Goal: Task Accomplishment & Management: Use online tool/utility

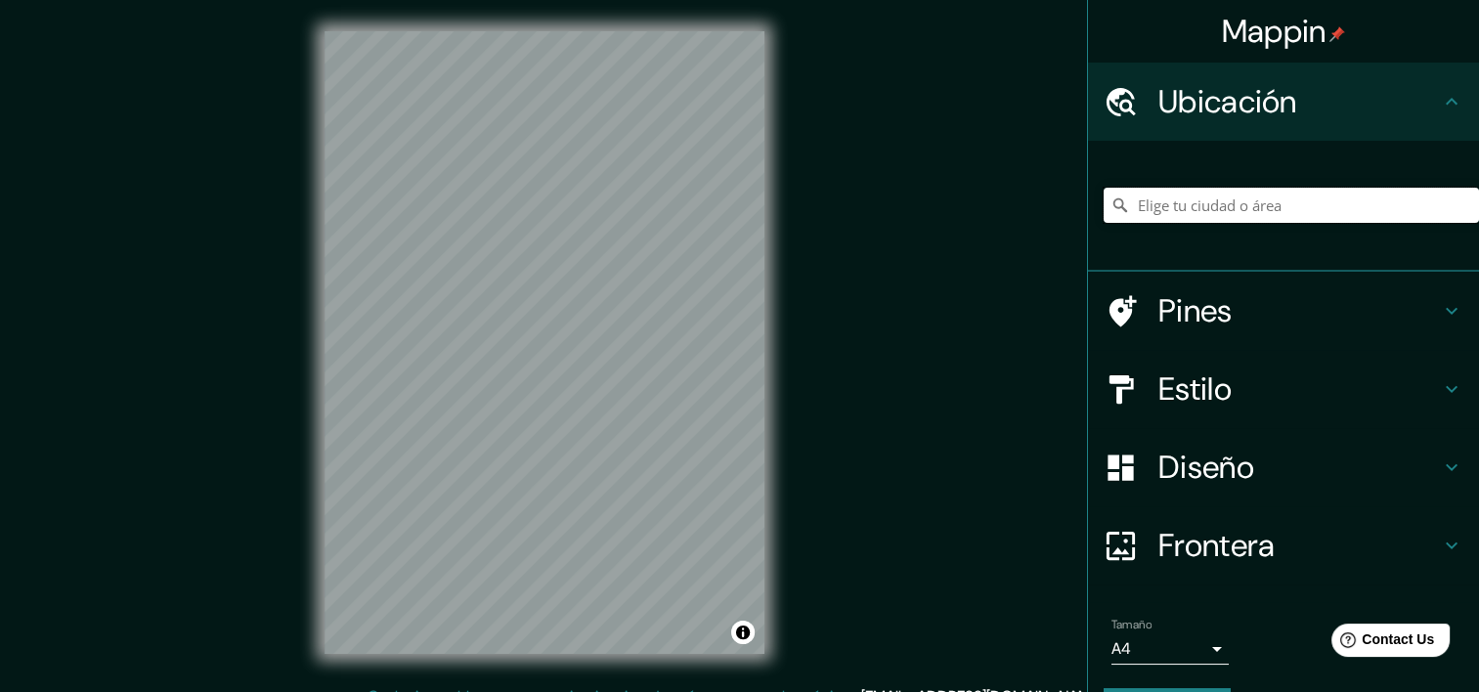
click at [1267, 204] on input "Elige tu ciudad o área" at bounding box center [1291, 205] width 375 height 35
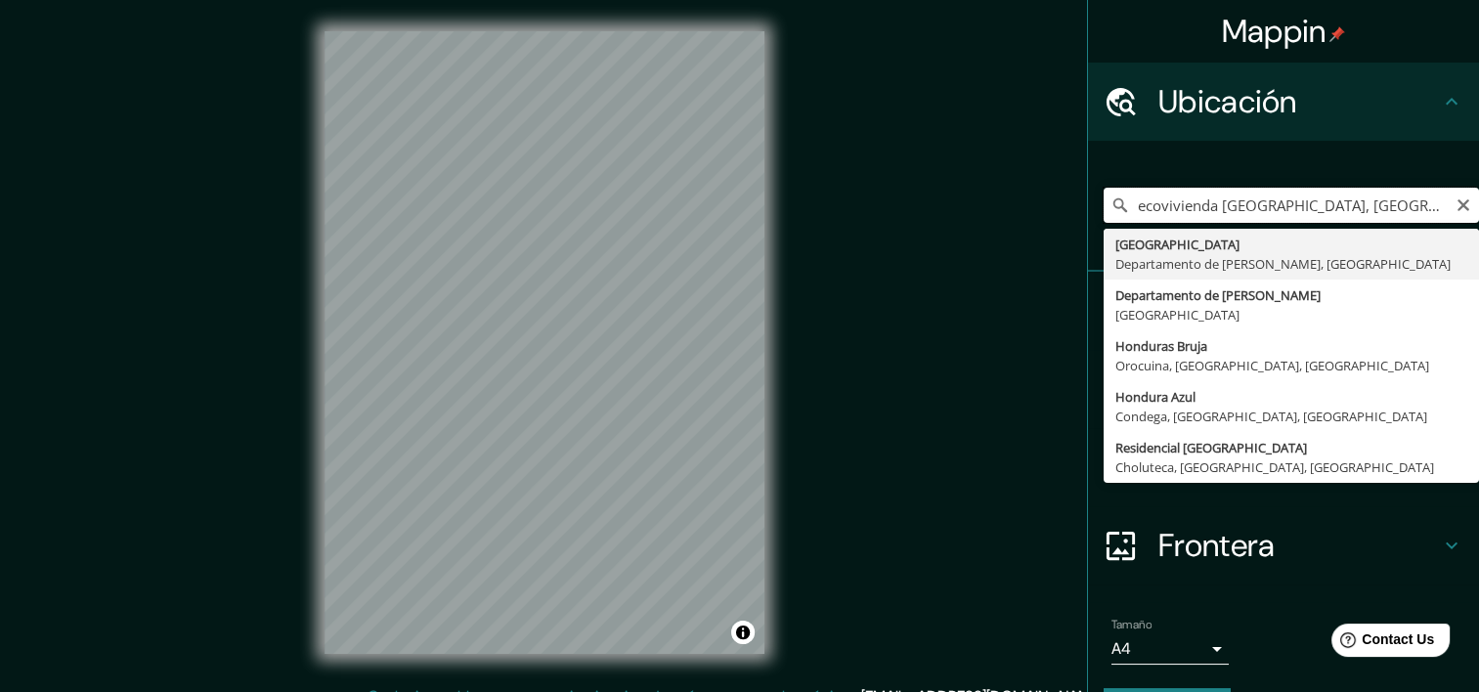
scroll to position [0, 194]
drag, startPoint x: 1206, startPoint y: 203, endPoint x: 1430, endPoint y: 200, distance: 223.9
click at [1437, 195] on input "ecovivienda [GEOGRAPHIC_DATA], [GEOGRAPHIC_DATA][PERSON_NAME], [GEOGRAPHIC_DATA]" at bounding box center [1291, 205] width 375 height 35
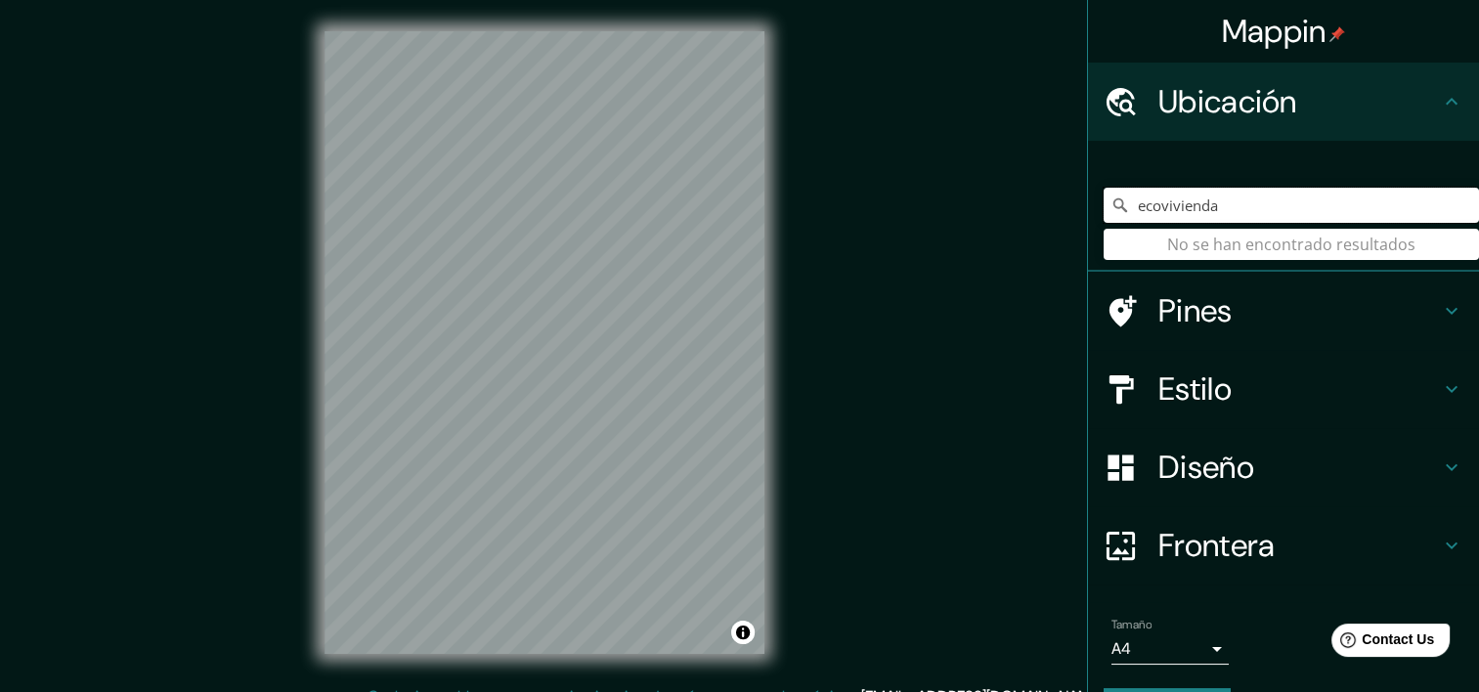
click at [1208, 192] on input "ecovivienda" at bounding box center [1291, 205] width 375 height 35
drag, startPoint x: 1234, startPoint y: 201, endPoint x: 1040, endPoint y: 196, distance: 194.6
click at [1040, 196] on div "Mappin Ubicación ecovivienda No se han encontrado resultados Pines Estilo Diseñ…" at bounding box center [739, 358] width 1479 height 716
type input "ecovivienda"
click at [1370, 98] on h4 "Ubicación" at bounding box center [1299, 101] width 282 height 39
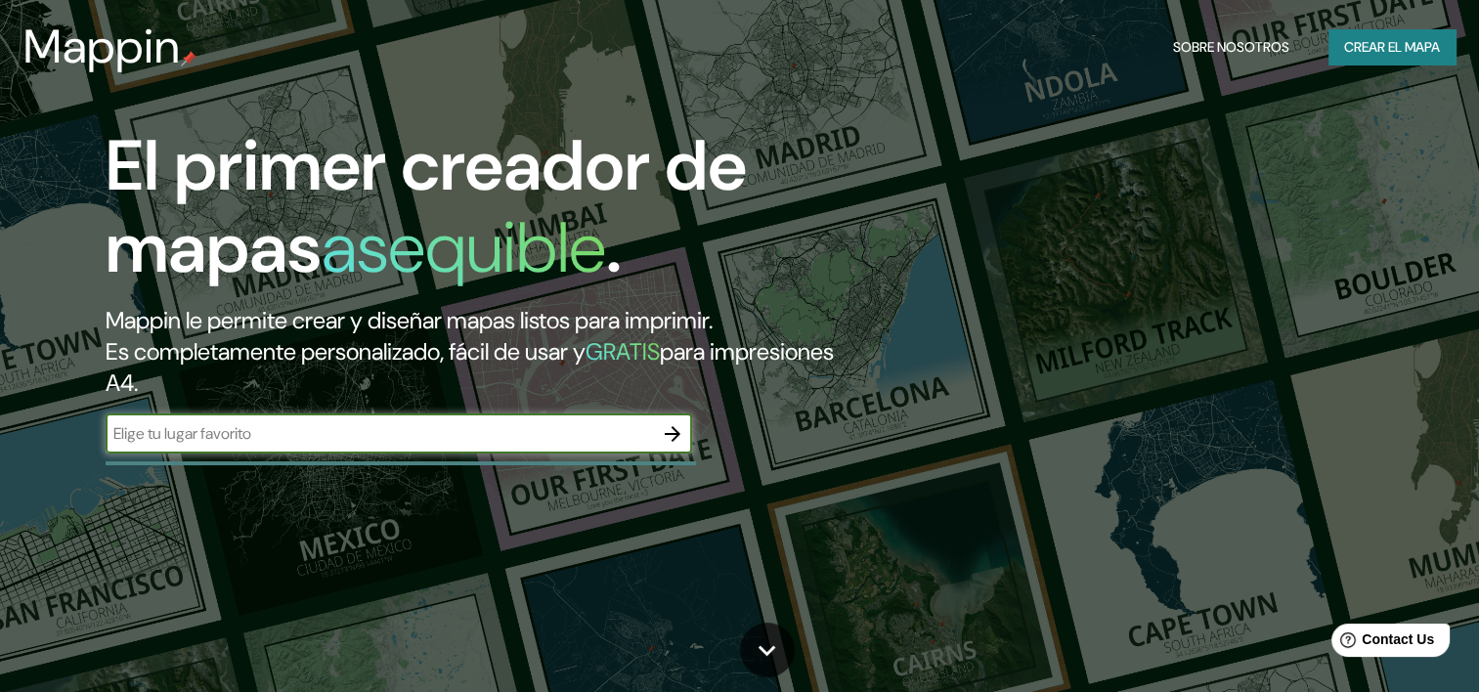
click at [321, 434] on input "text" at bounding box center [379, 433] width 547 height 22
type input "e"
type input "h"
type input "tegucigalpa honduras"
click at [669, 422] on icon "button" at bounding box center [672, 433] width 23 height 23
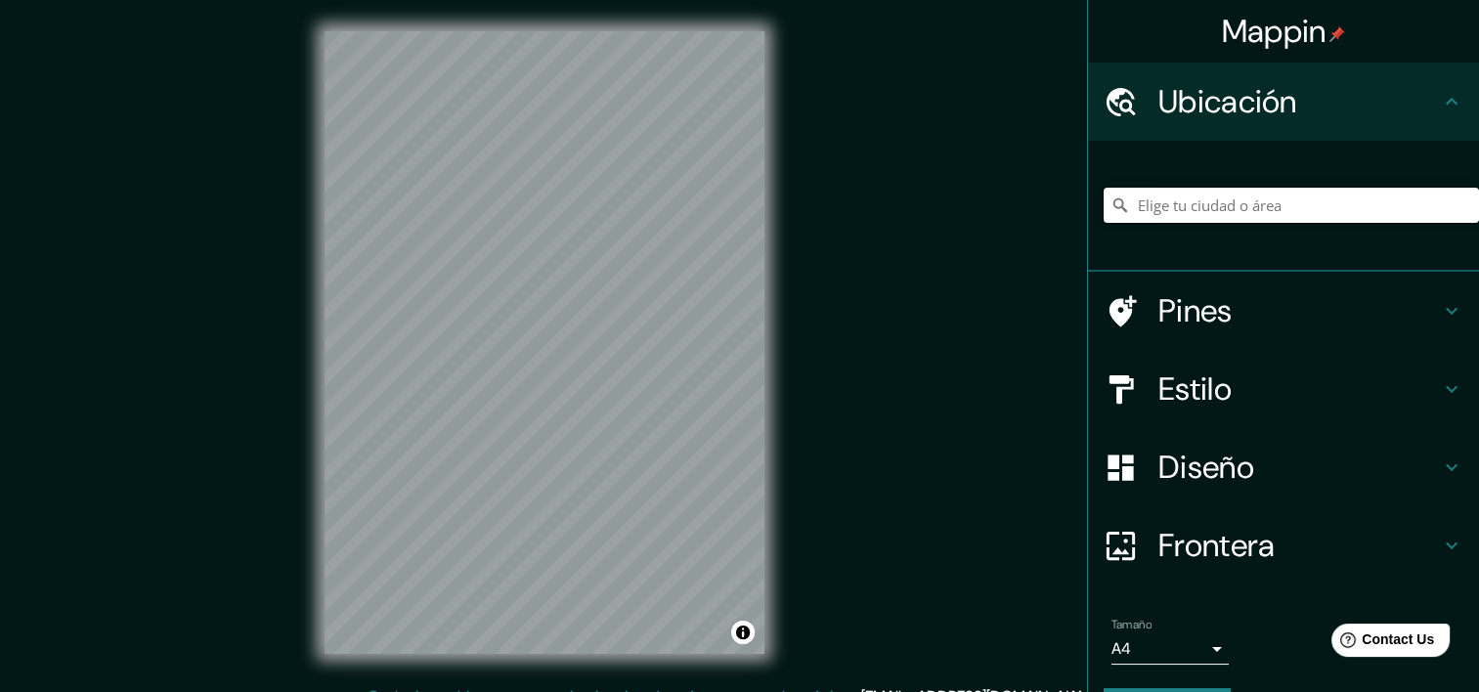
click at [1255, 202] on input "Elige tu ciudad o área" at bounding box center [1291, 205] width 375 height 35
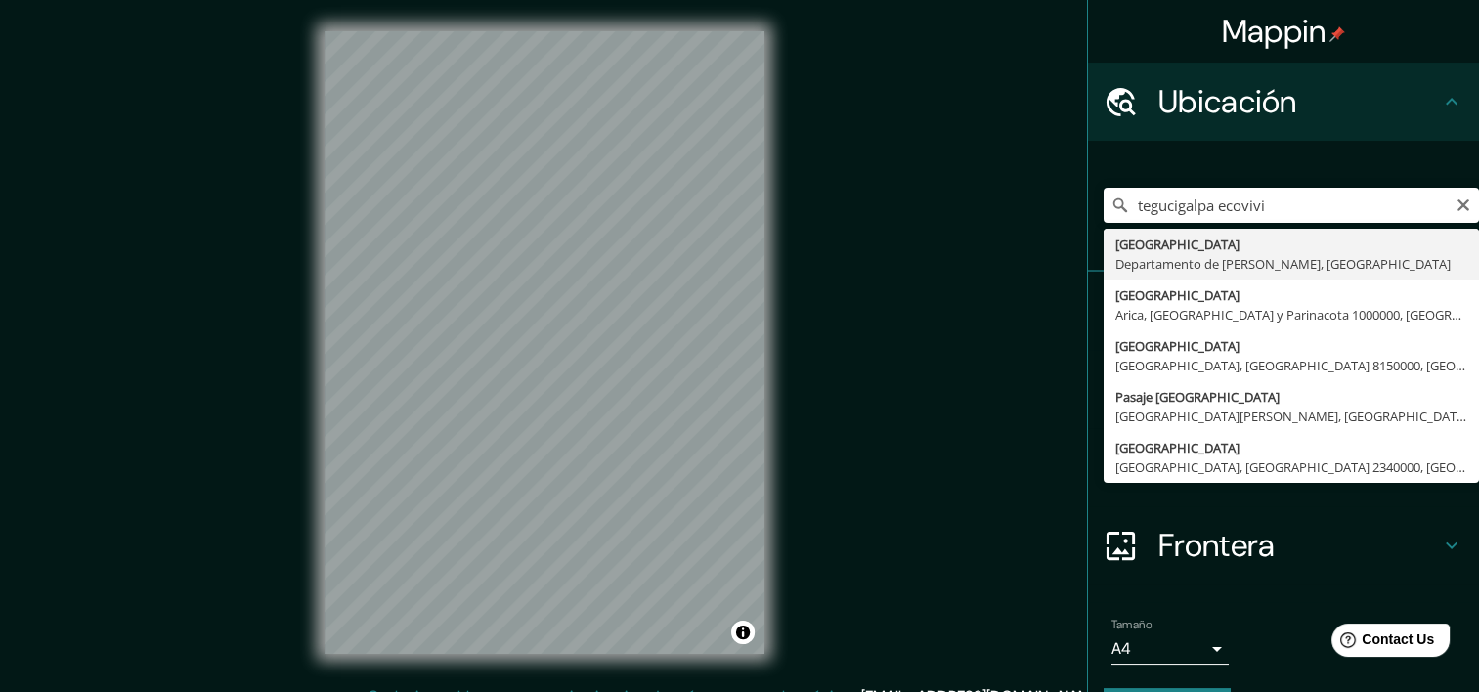
type input "Tegucigalpa, Departamento de Francisco Morazán, Honduras"
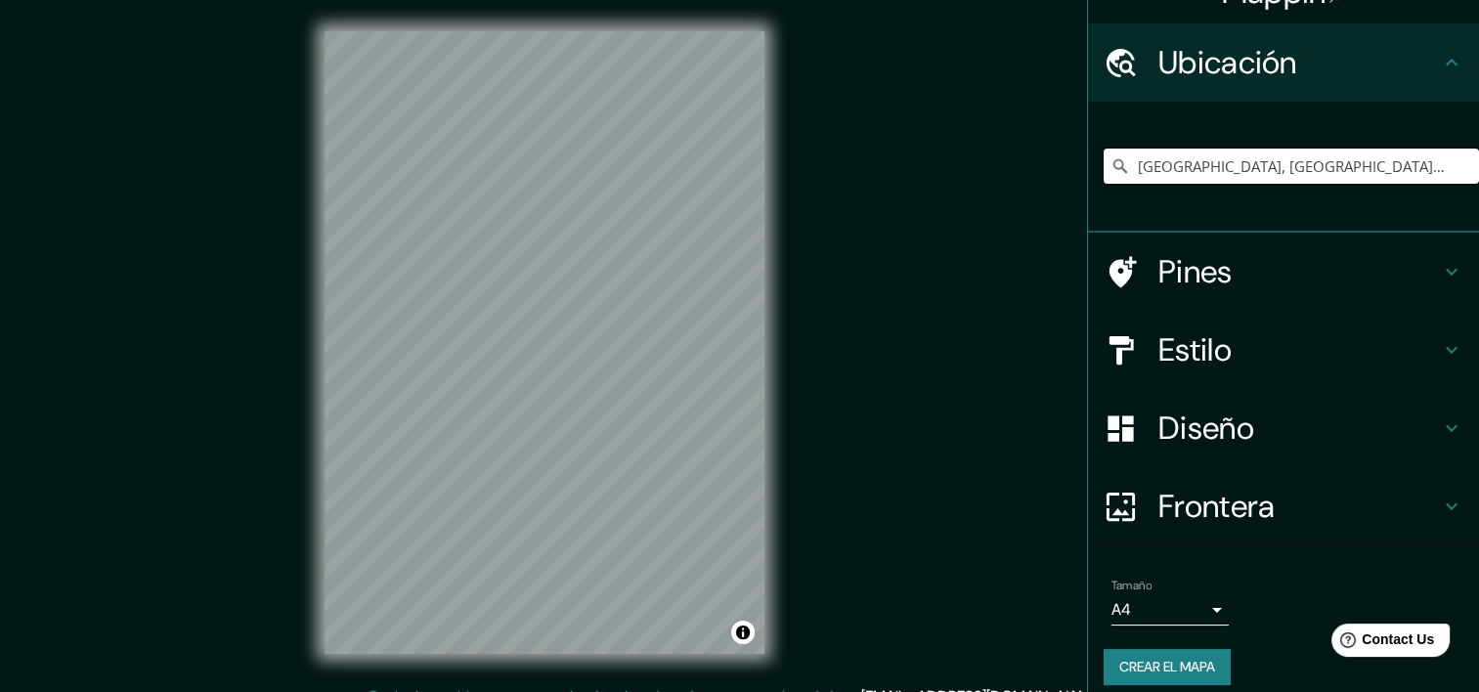
scroll to position [55, 0]
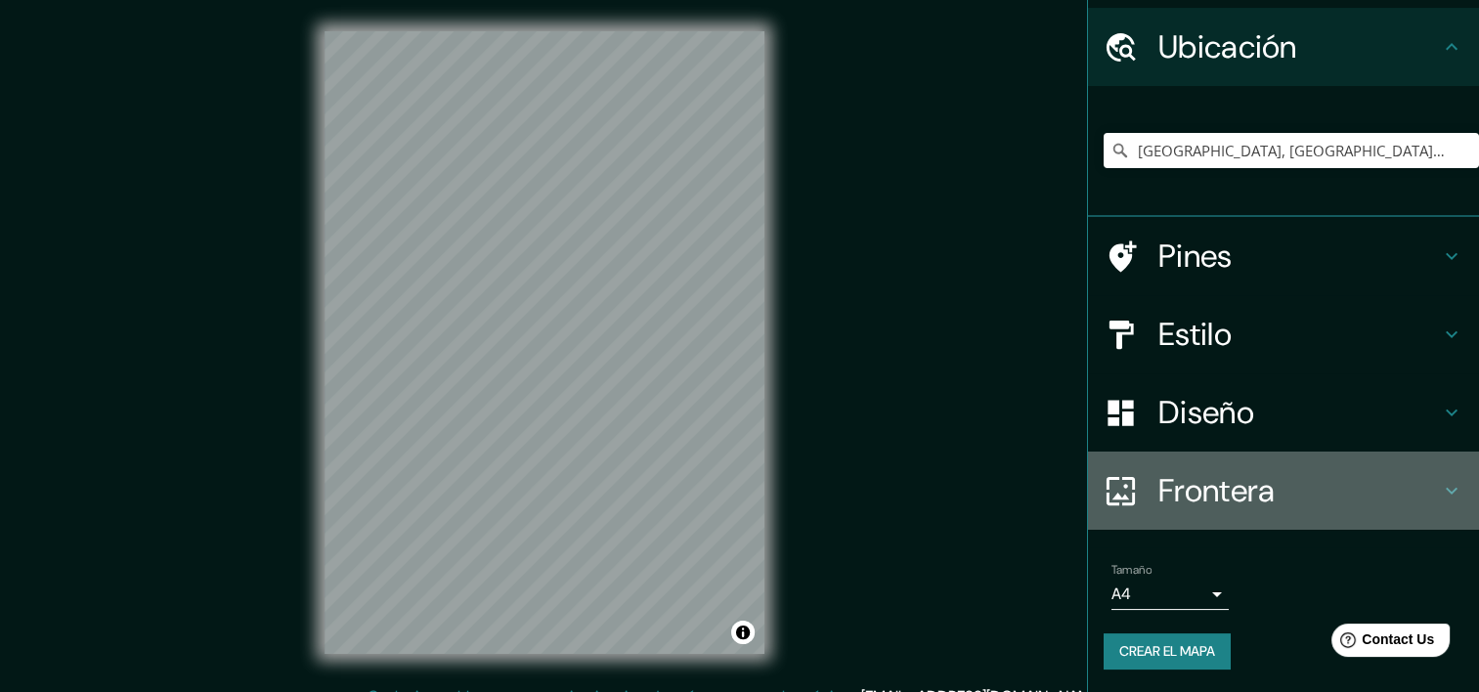
click at [1255, 492] on h4 "Frontera" at bounding box center [1299, 490] width 282 height 39
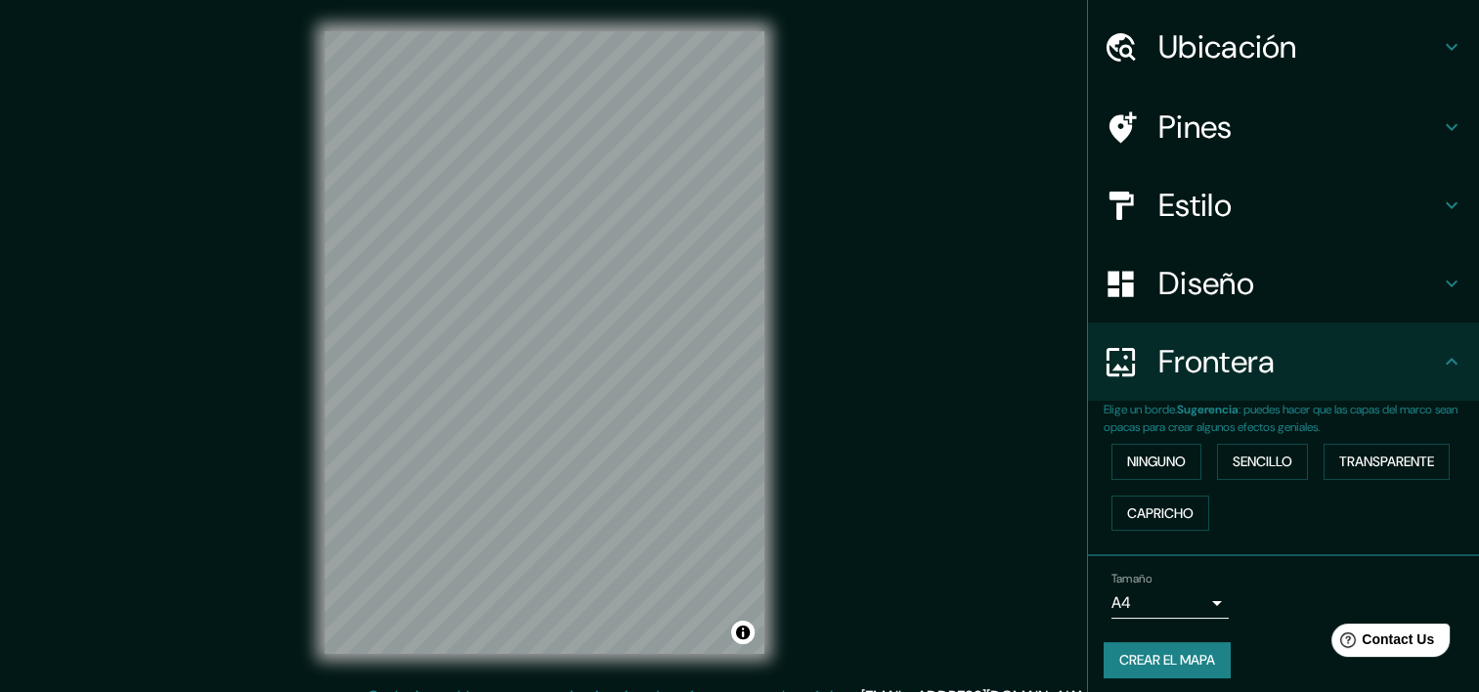
click at [1274, 294] on h4 "Diseño" at bounding box center [1299, 283] width 282 height 39
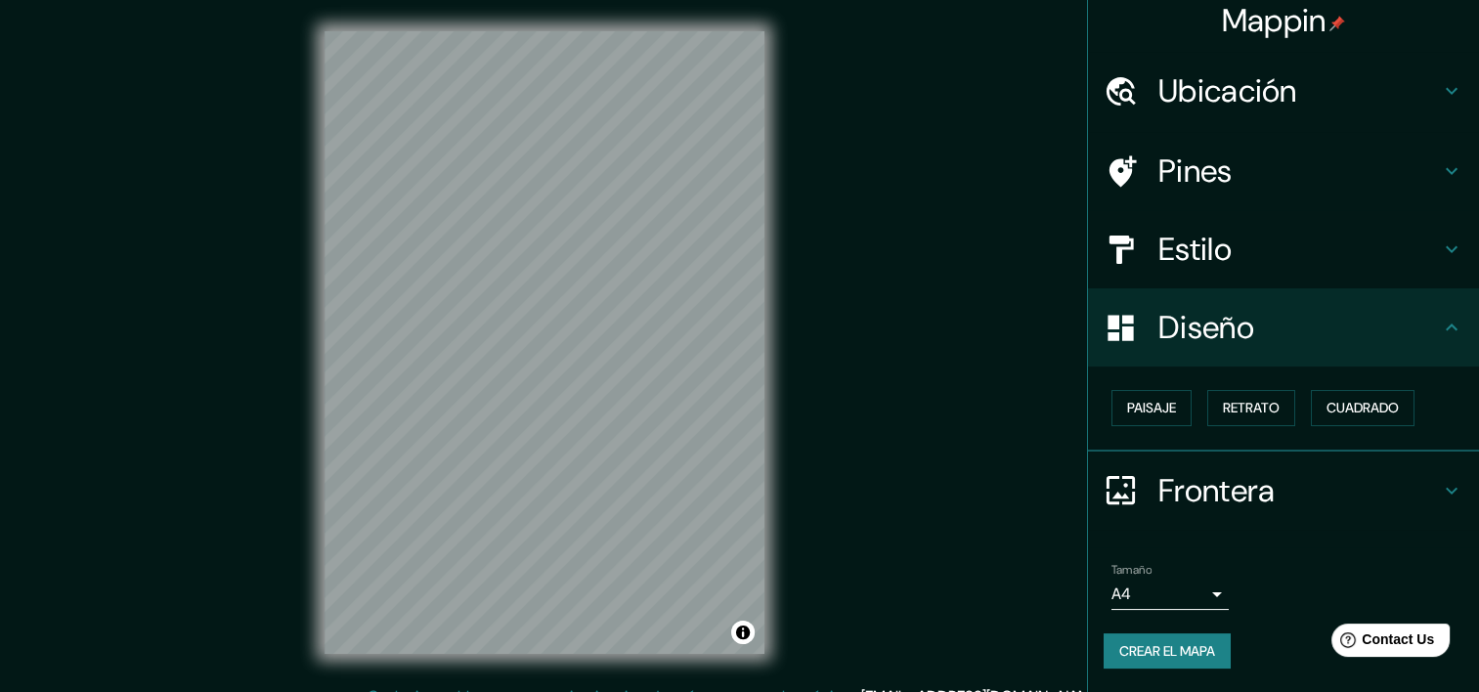
scroll to position [9, 0]
click at [1154, 409] on font "Paisaje" at bounding box center [1151, 410] width 49 height 24
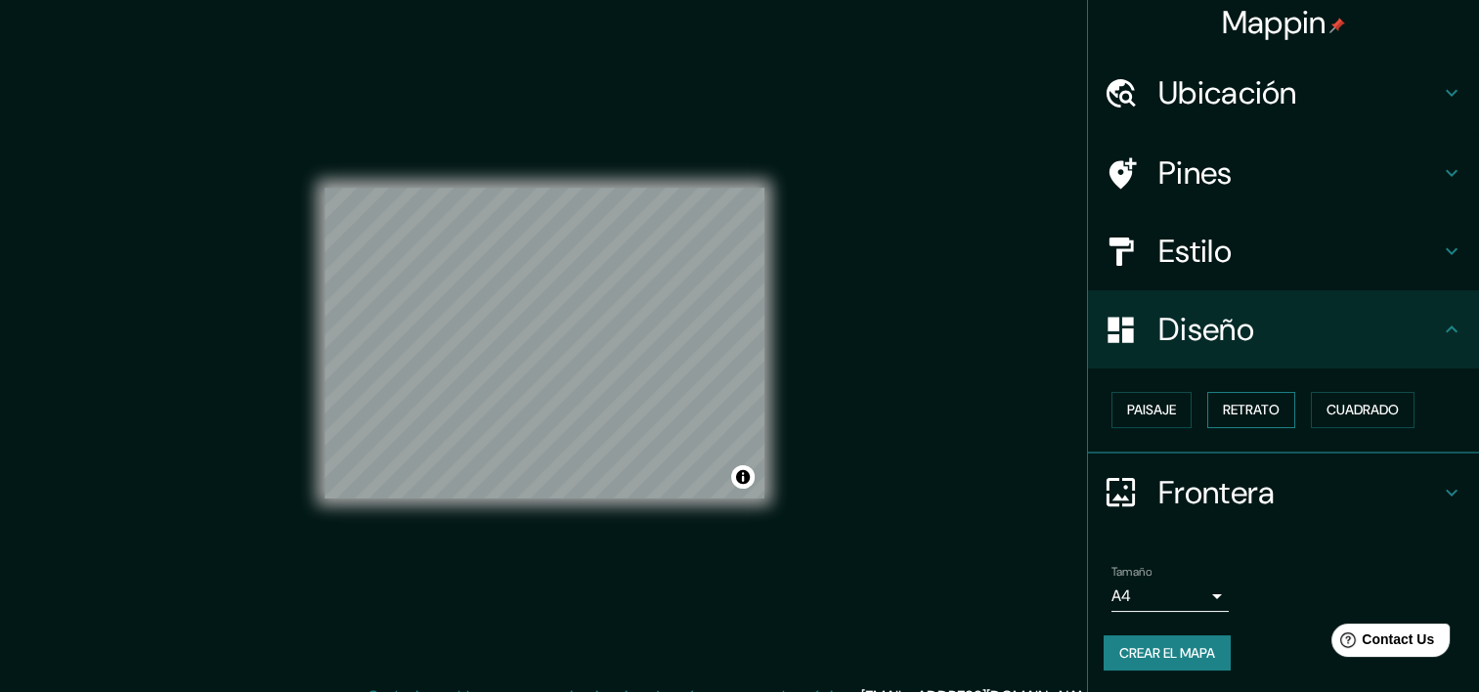
click at [1226, 409] on font "Retrato" at bounding box center [1251, 410] width 57 height 24
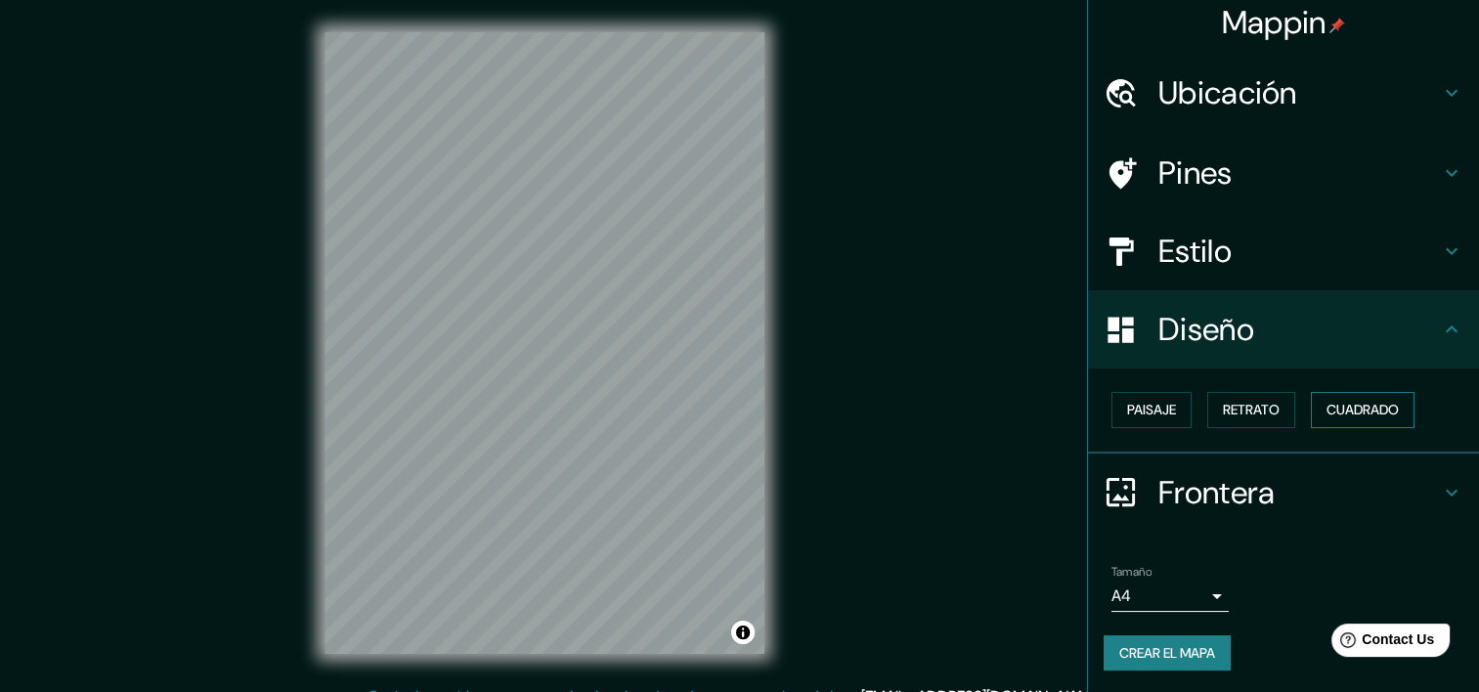
click at [1329, 405] on font "Cuadrado" at bounding box center [1362, 410] width 72 height 24
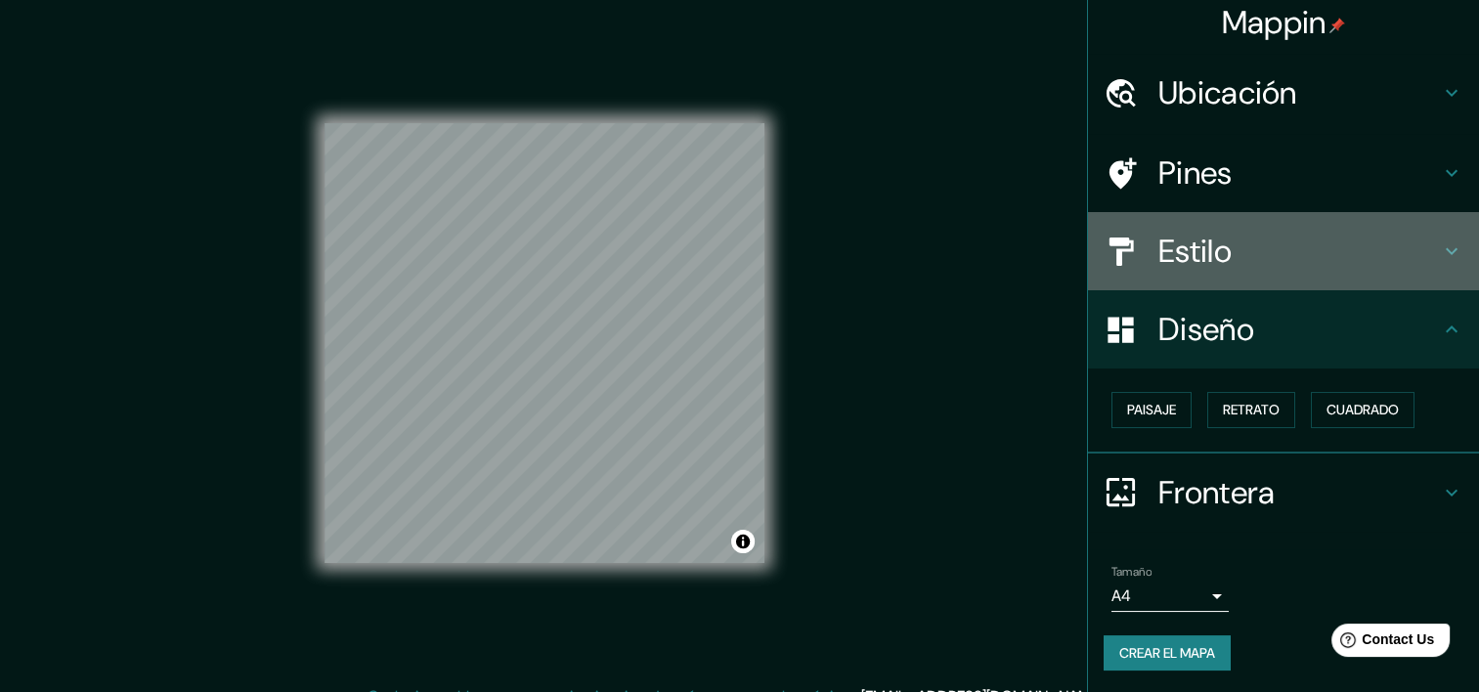
click at [1235, 252] on h4 "Estilo" at bounding box center [1299, 251] width 282 height 39
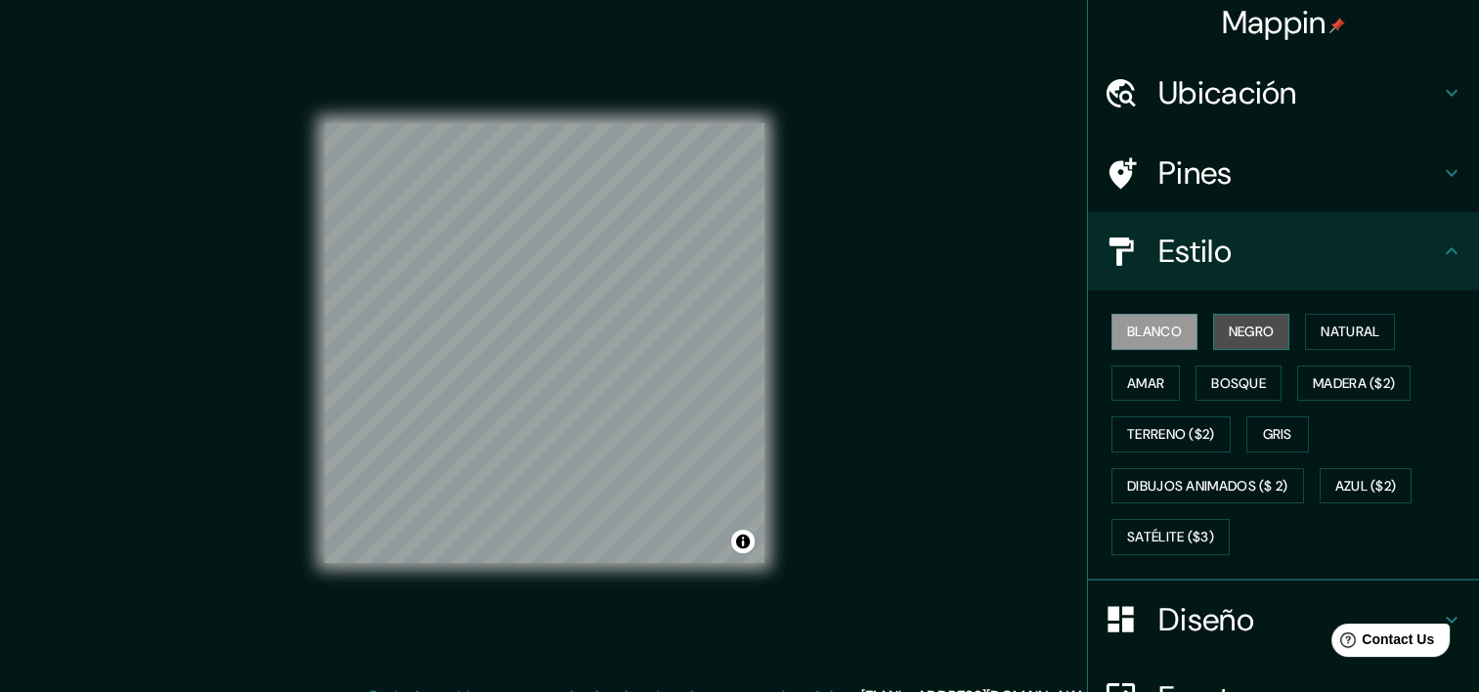
click at [1247, 331] on font "Negro" at bounding box center [1252, 332] width 46 height 24
click at [1321, 326] on font "Natural" at bounding box center [1350, 332] width 59 height 24
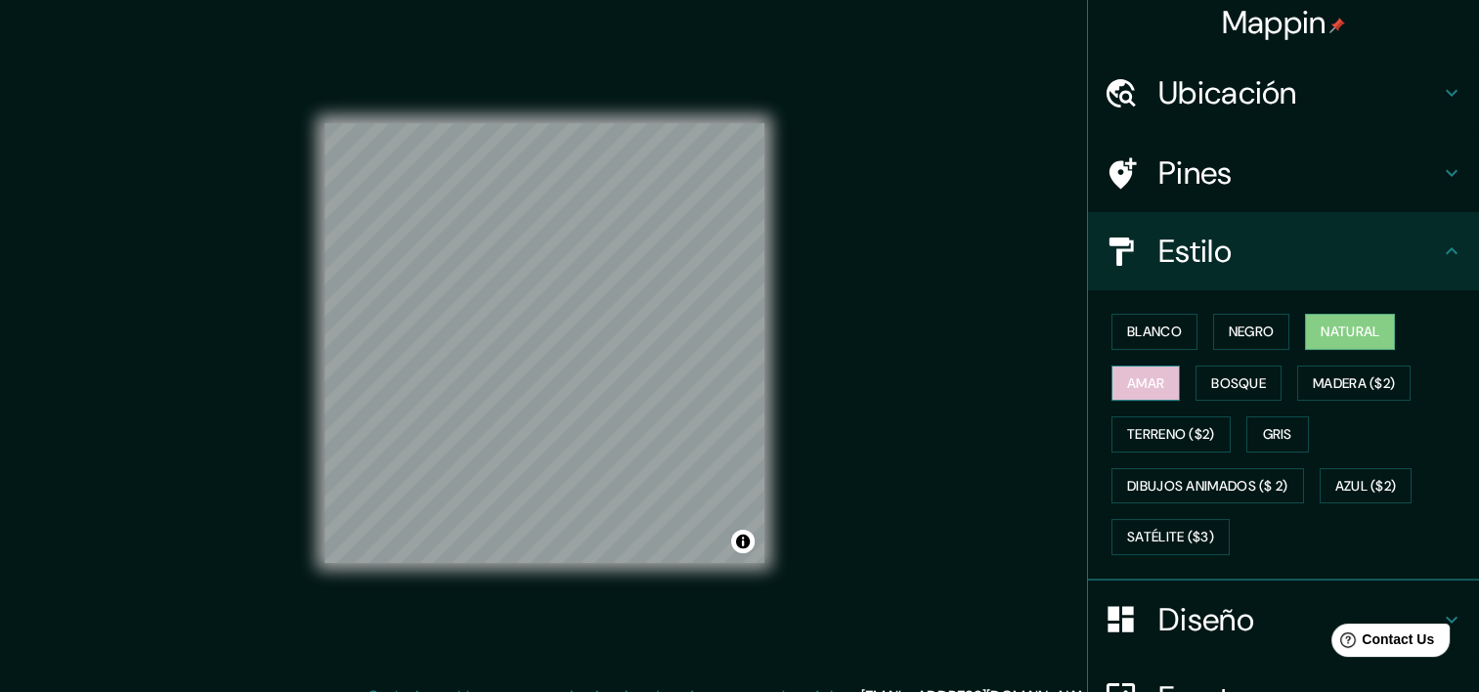
click at [1149, 381] on font "Amar" at bounding box center [1145, 383] width 37 height 24
click at [1219, 385] on font "Bosque" at bounding box center [1238, 383] width 55 height 24
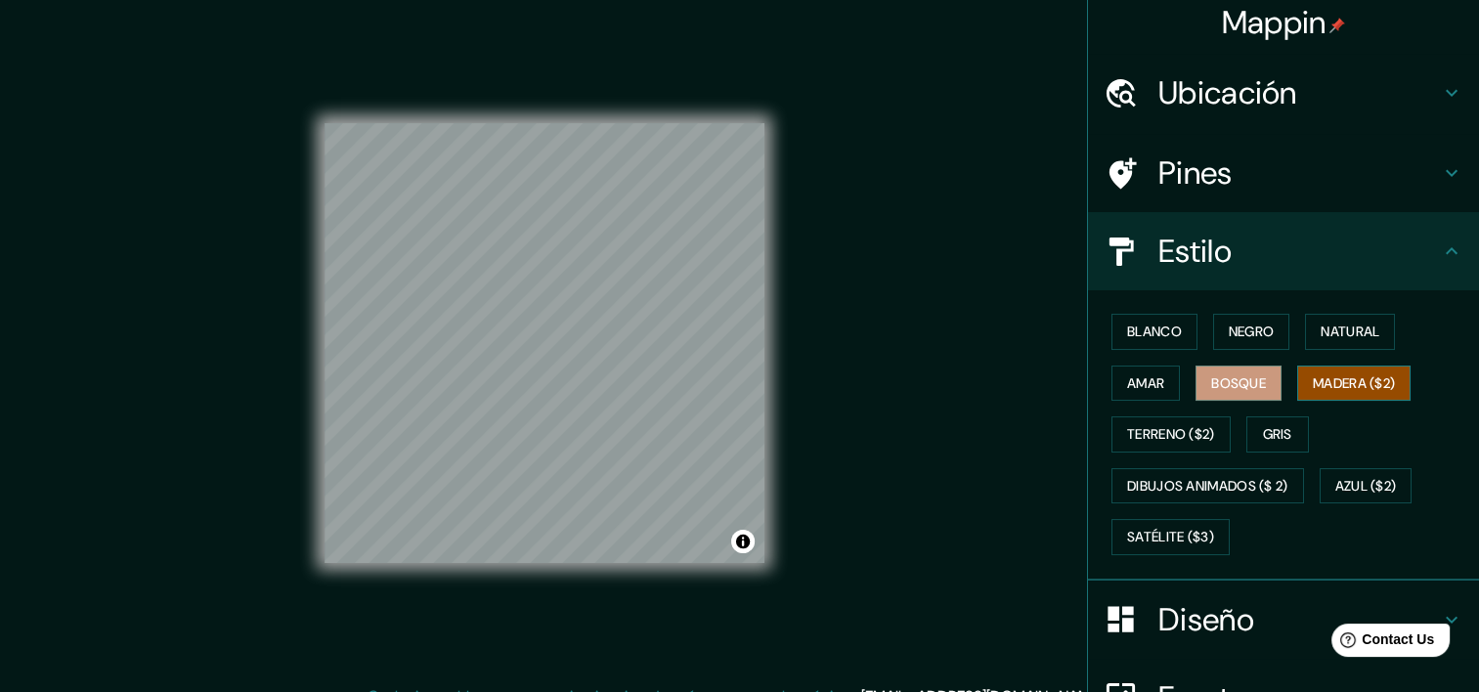
click at [1349, 377] on font "Madera ($2)" at bounding box center [1354, 383] width 82 height 24
click at [1282, 426] on font "Gris" at bounding box center [1277, 434] width 29 height 24
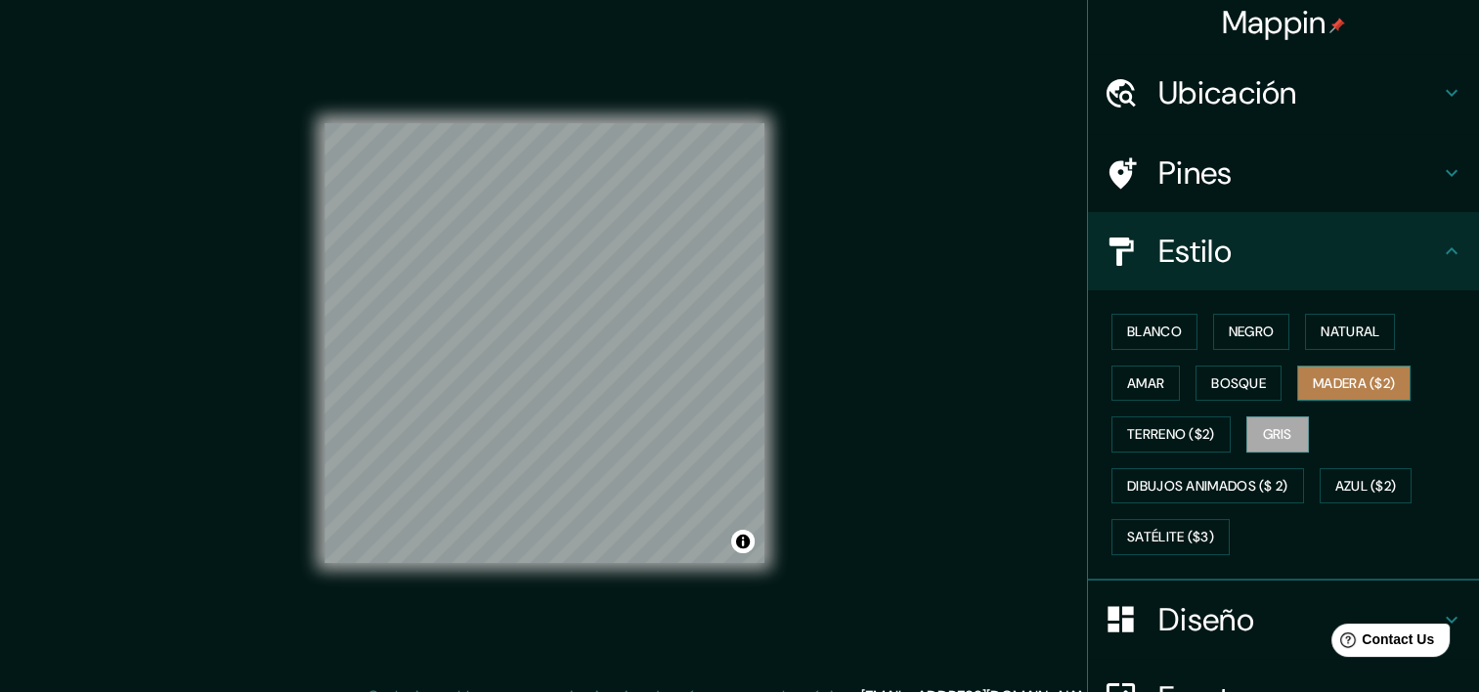
click at [1338, 385] on font "Madera ($2)" at bounding box center [1354, 383] width 82 height 24
click at [1280, 434] on font "Gris" at bounding box center [1277, 434] width 29 height 24
click at [1242, 388] on font "Bosque" at bounding box center [1238, 383] width 55 height 24
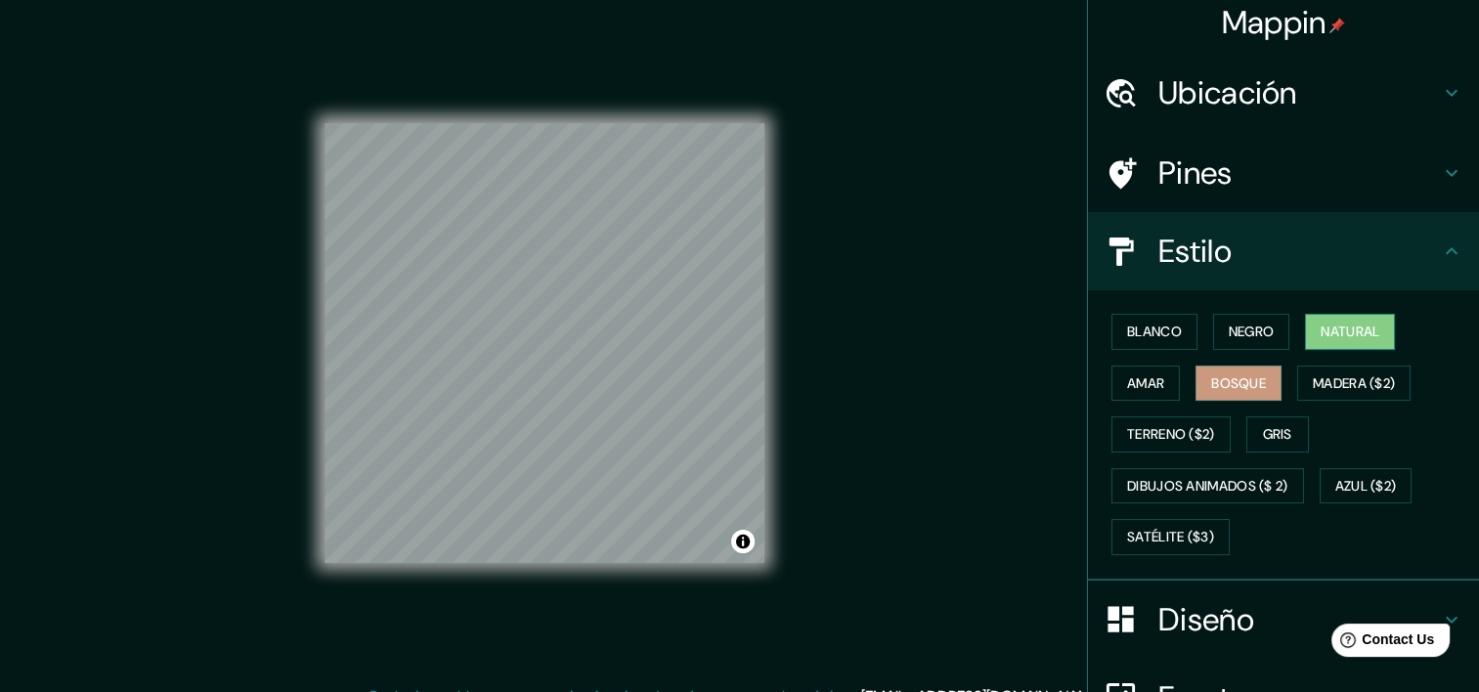
click at [1321, 328] on font "Natural" at bounding box center [1350, 332] width 59 height 24
click at [1325, 372] on font "Madera ($2)" at bounding box center [1354, 383] width 82 height 24
click at [1263, 384] on button "Bosque" at bounding box center [1238, 384] width 86 height 36
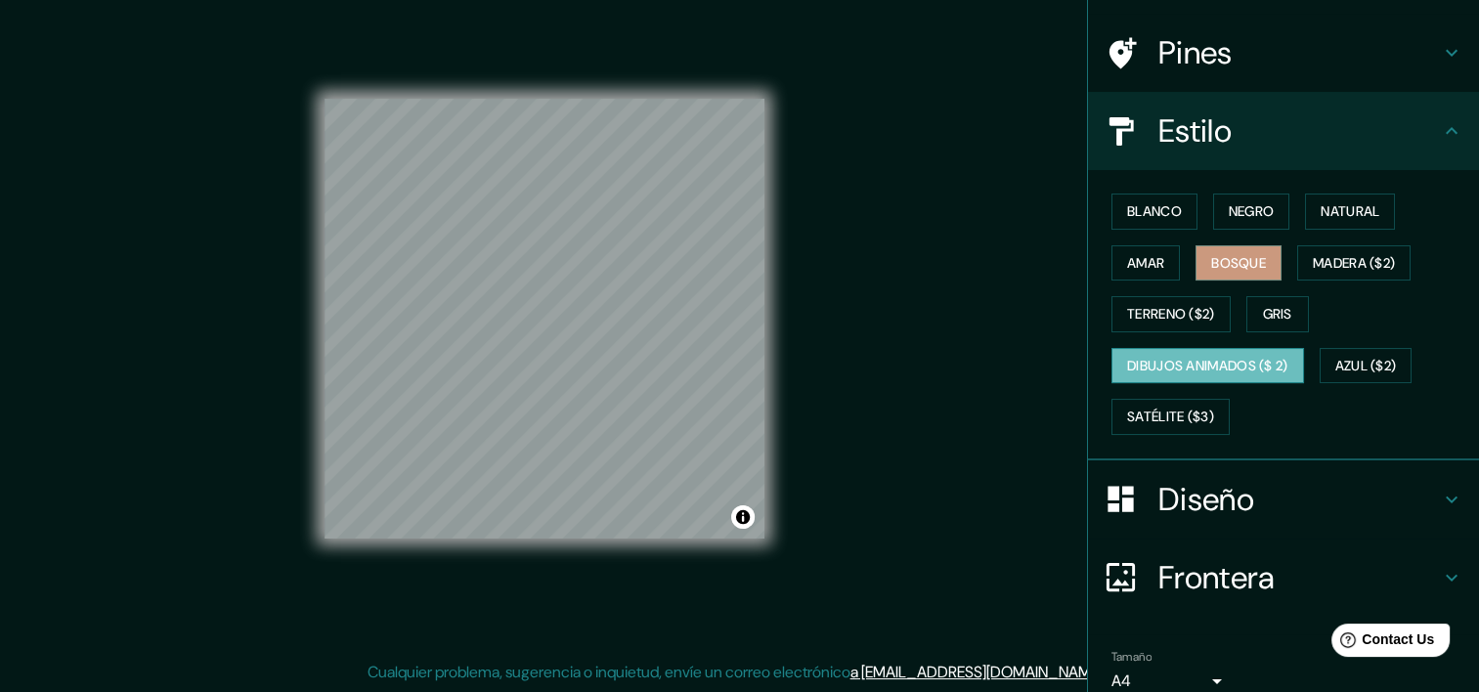
scroll to position [17, 0]
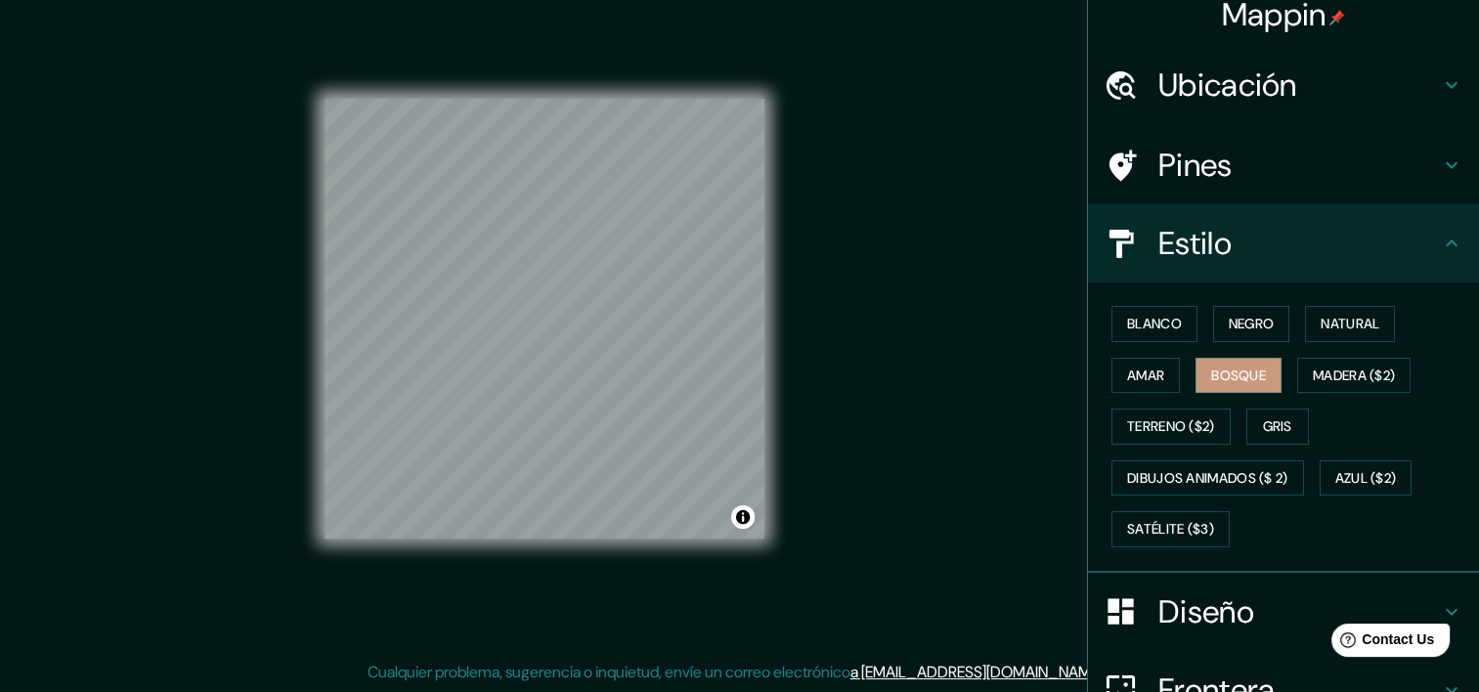
click at [1242, 240] on h4 "Estilo" at bounding box center [1299, 243] width 282 height 39
click at [1275, 188] on div "Pines" at bounding box center [1283, 165] width 391 height 78
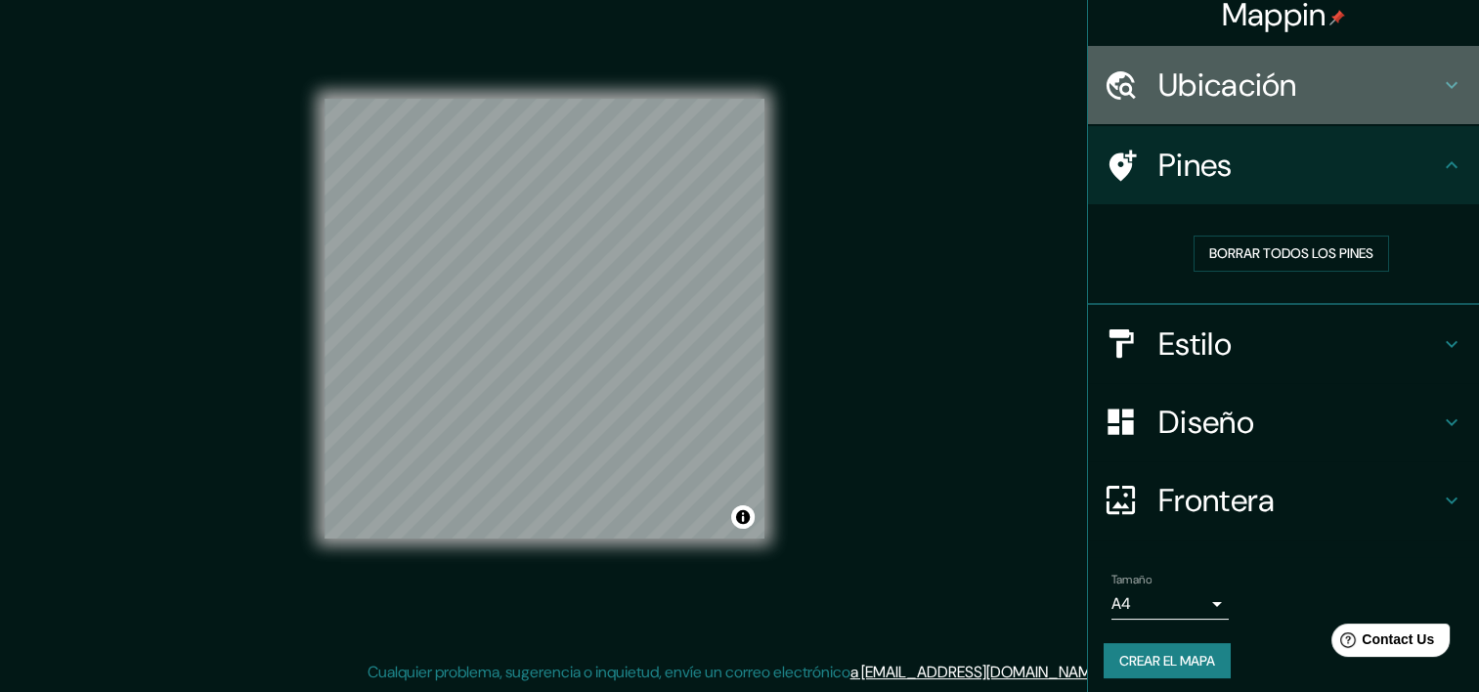
click at [1248, 114] on div "Ubicación" at bounding box center [1283, 85] width 391 height 78
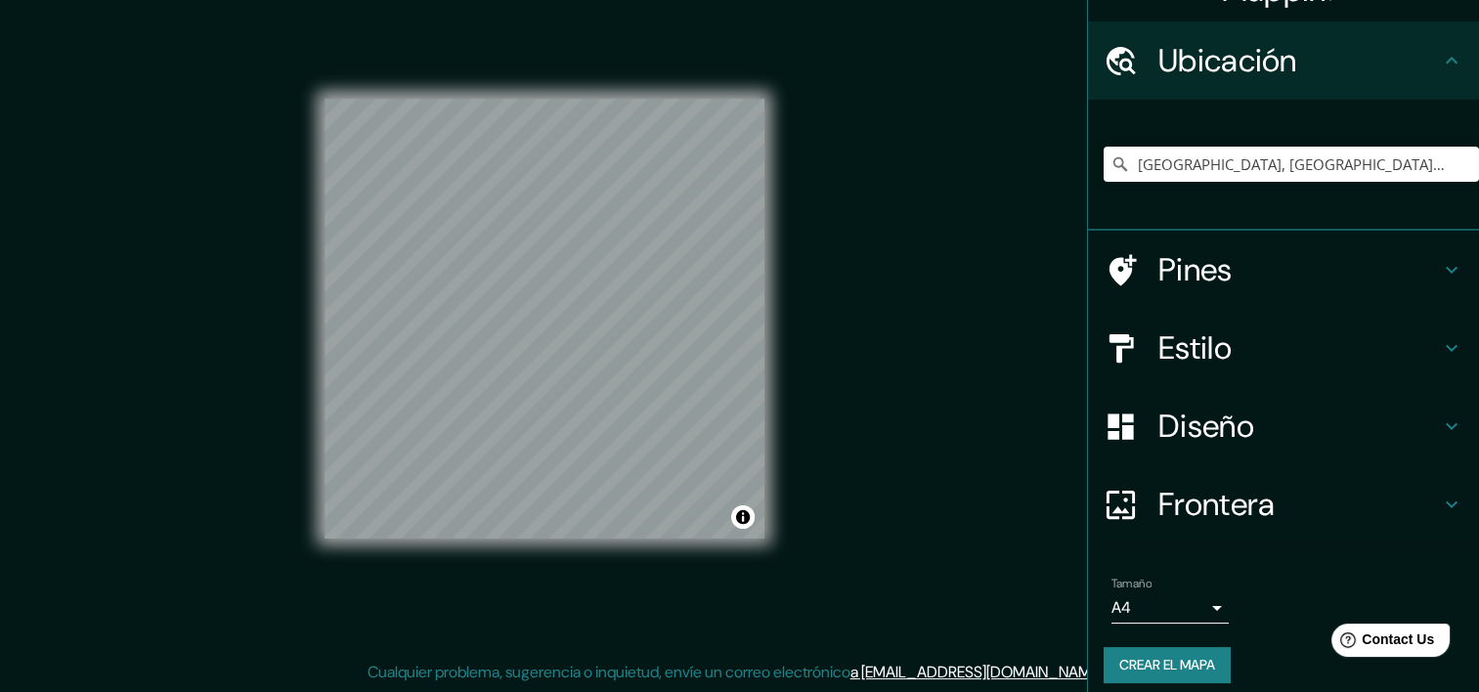
scroll to position [55, 0]
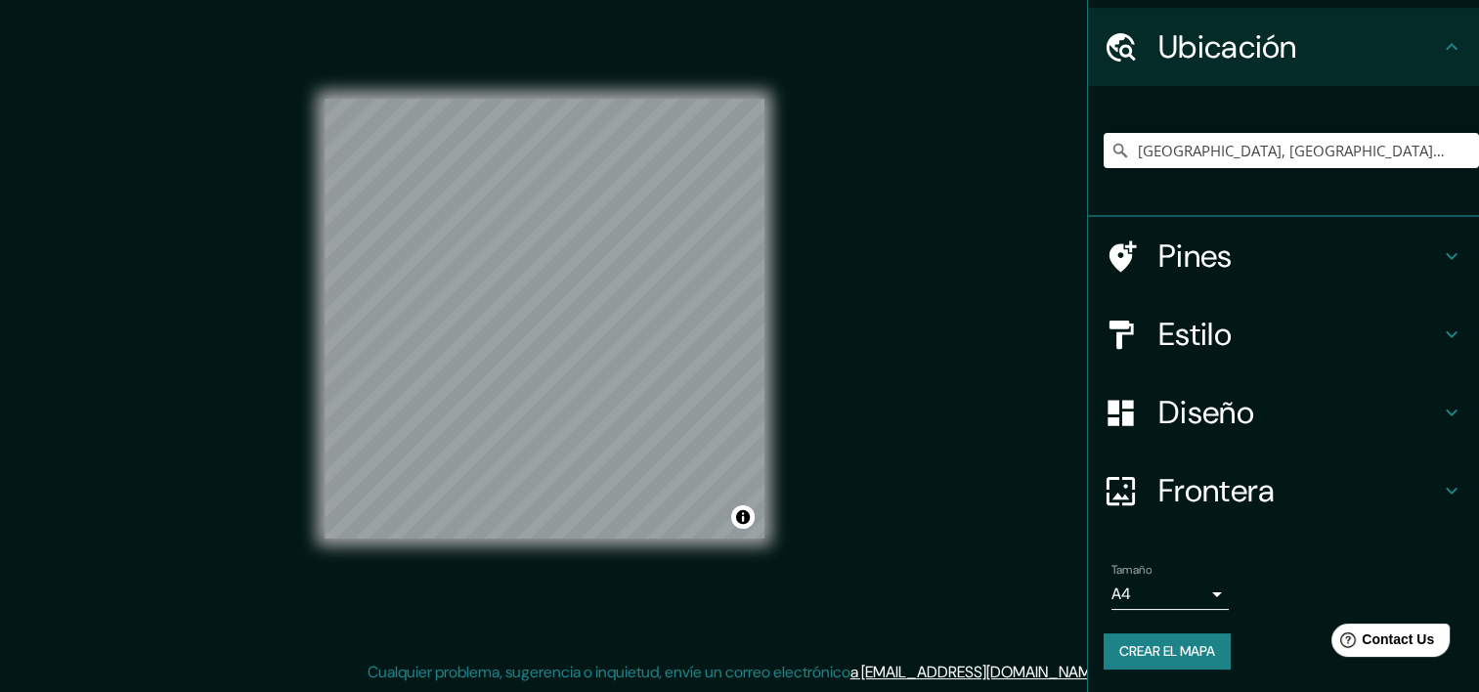
click at [1172, 652] on font "Crear el mapa" at bounding box center [1167, 651] width 96 height 24
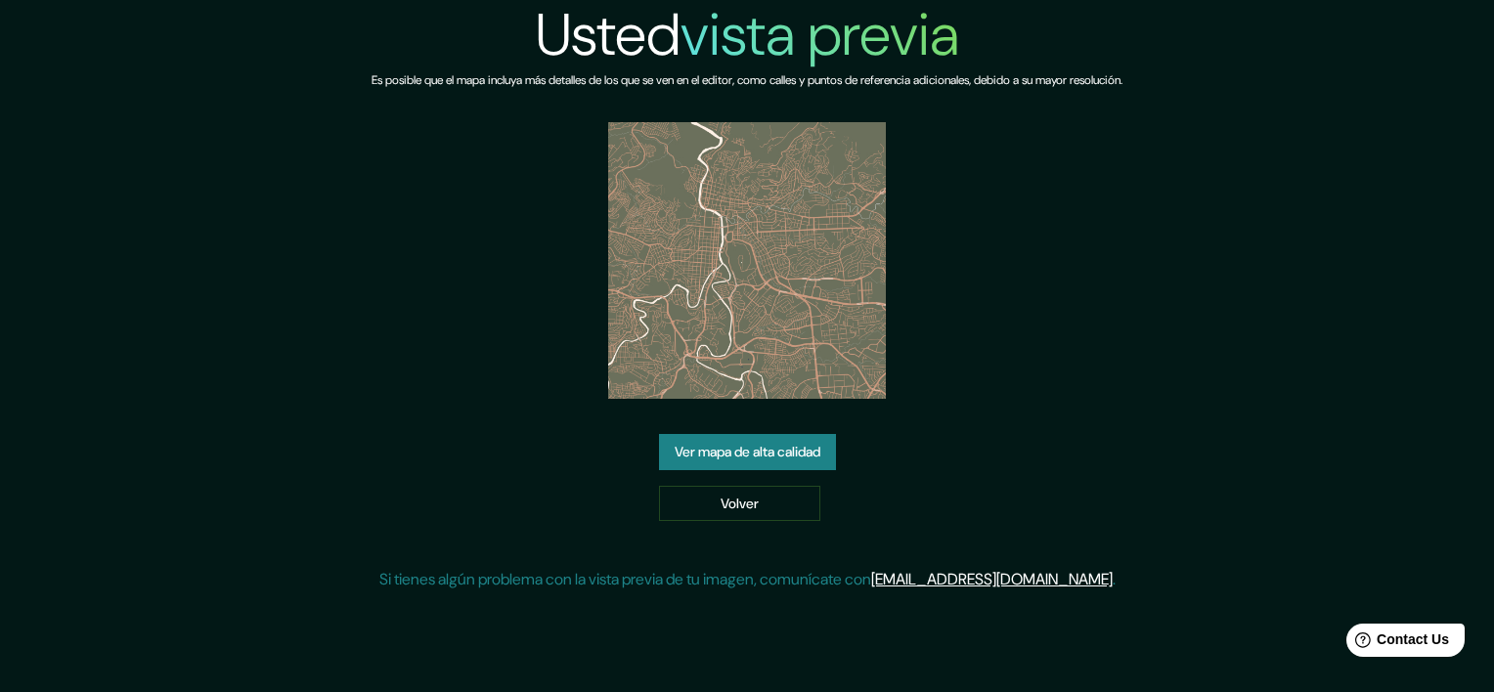
click at [769, 444] on link "Ver mapa de alta calidad" at bounding box center [747, 452] width 177 height 36
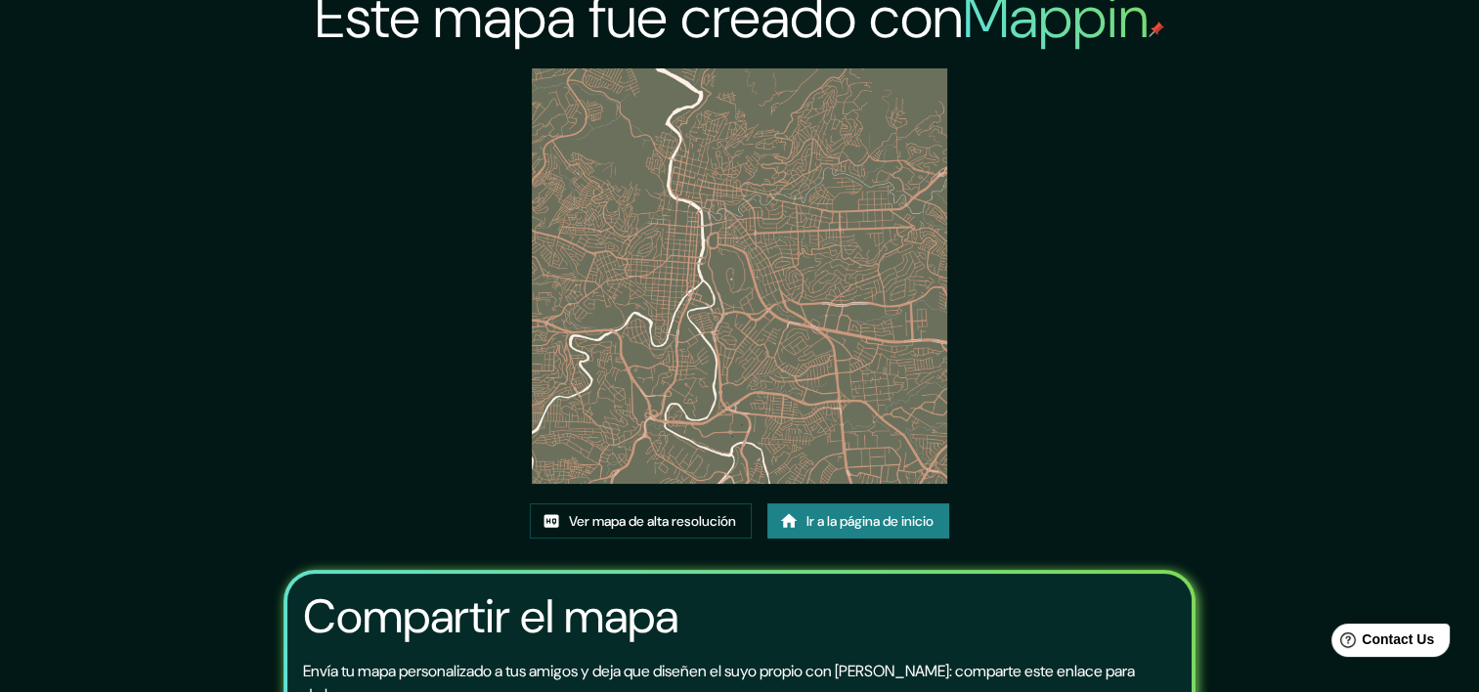
scroll to position [211, 0]
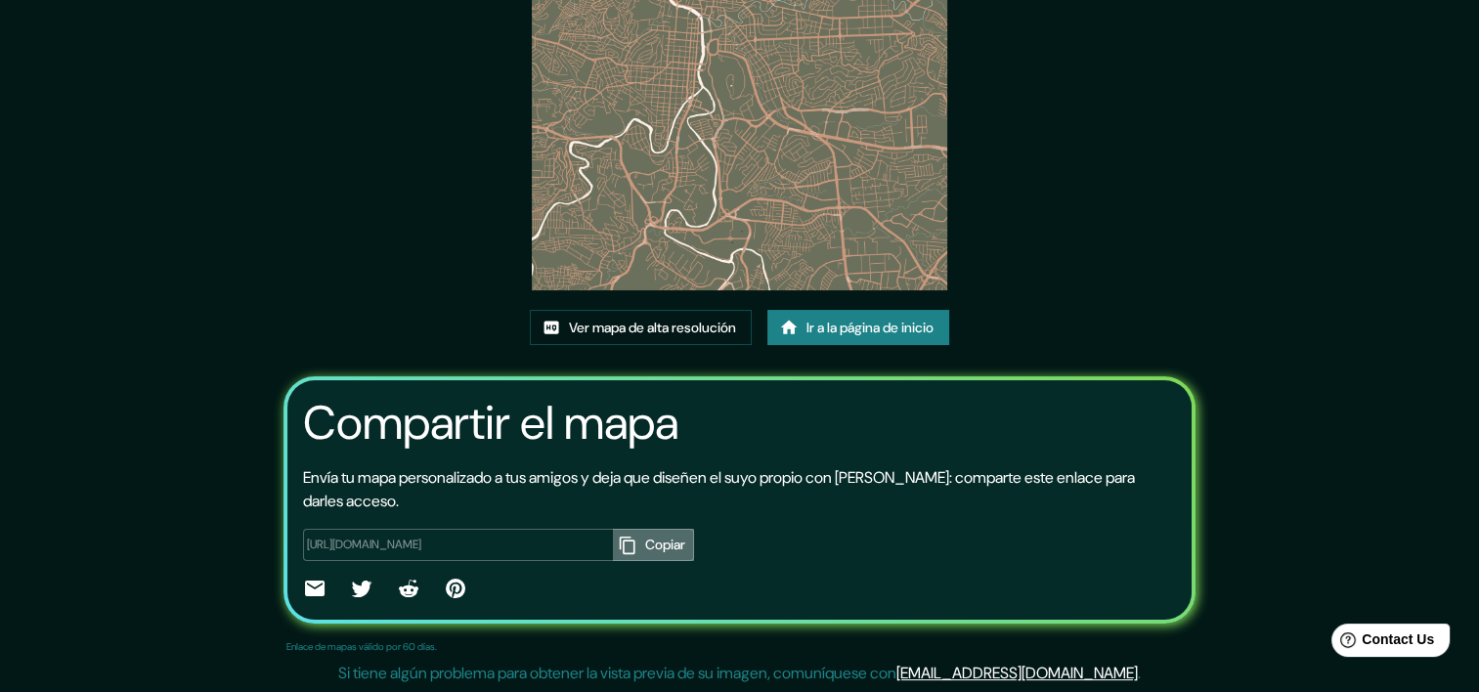
click at [656, 540] on font "Copiar" at bounding box center [665, 545] width 40 height 24
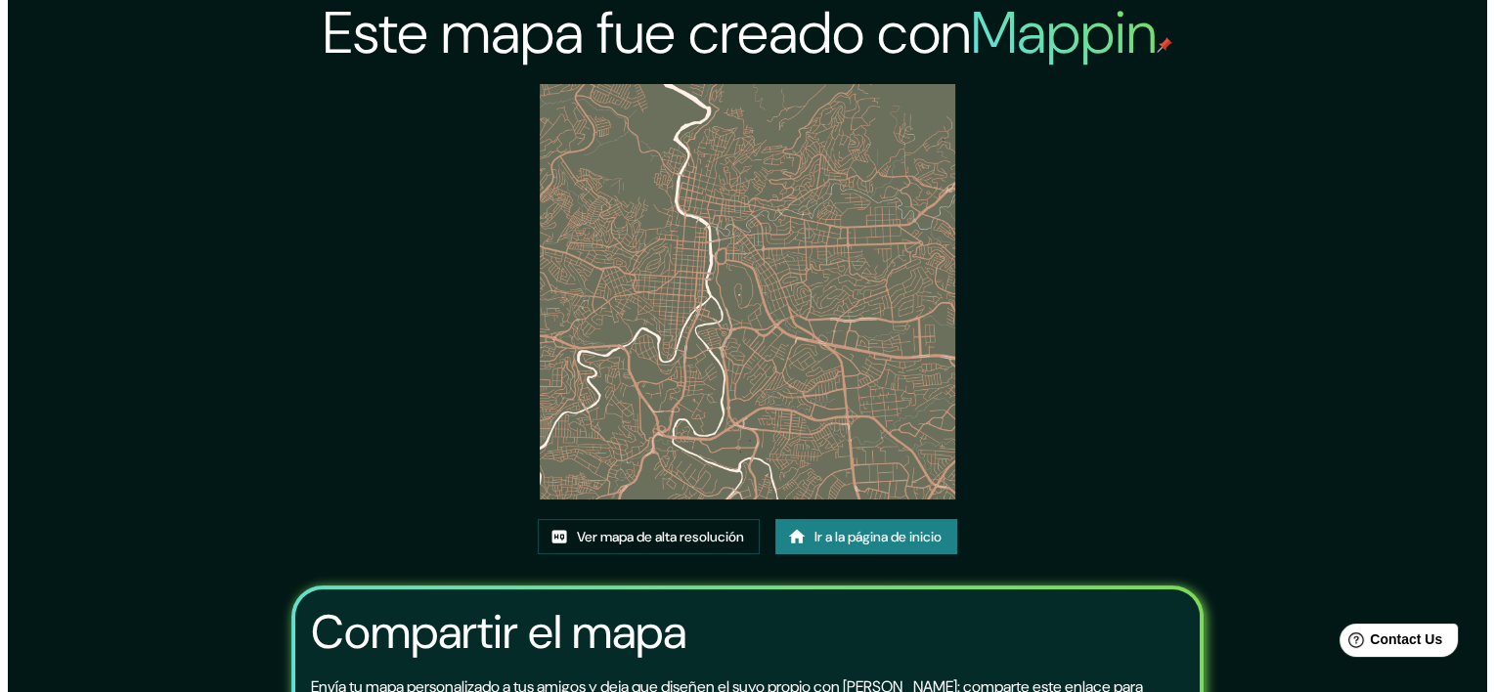
scroll to position [0, 0]
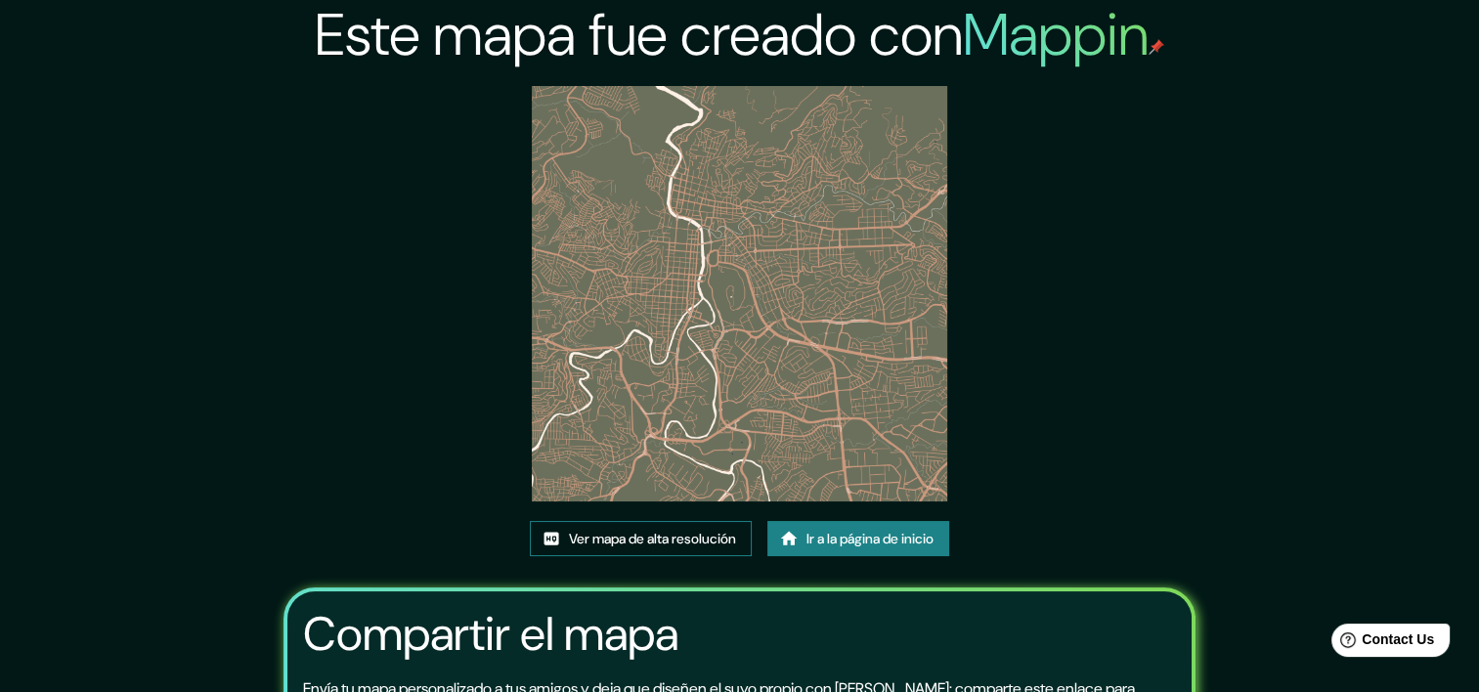
click at [680, 536] on font "Ver mapa de alta resolución" at bounding box center [652, 539] width 167 height 24
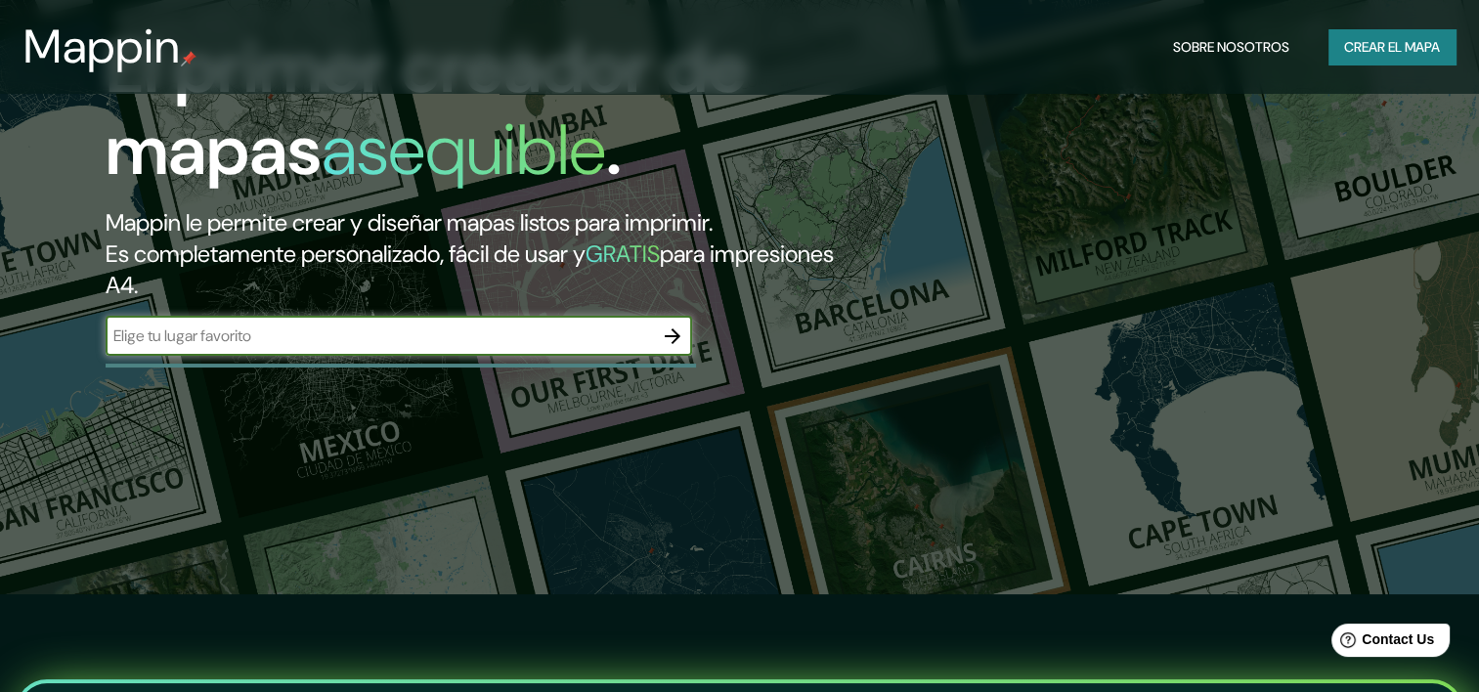
click at [449, 326] on input "text" at bounding box center [379, 336] width 547 height 22
type input "Honduras"
click at [679, 328] on icon "button" at bounding box center [672, 336] width 23 height 23
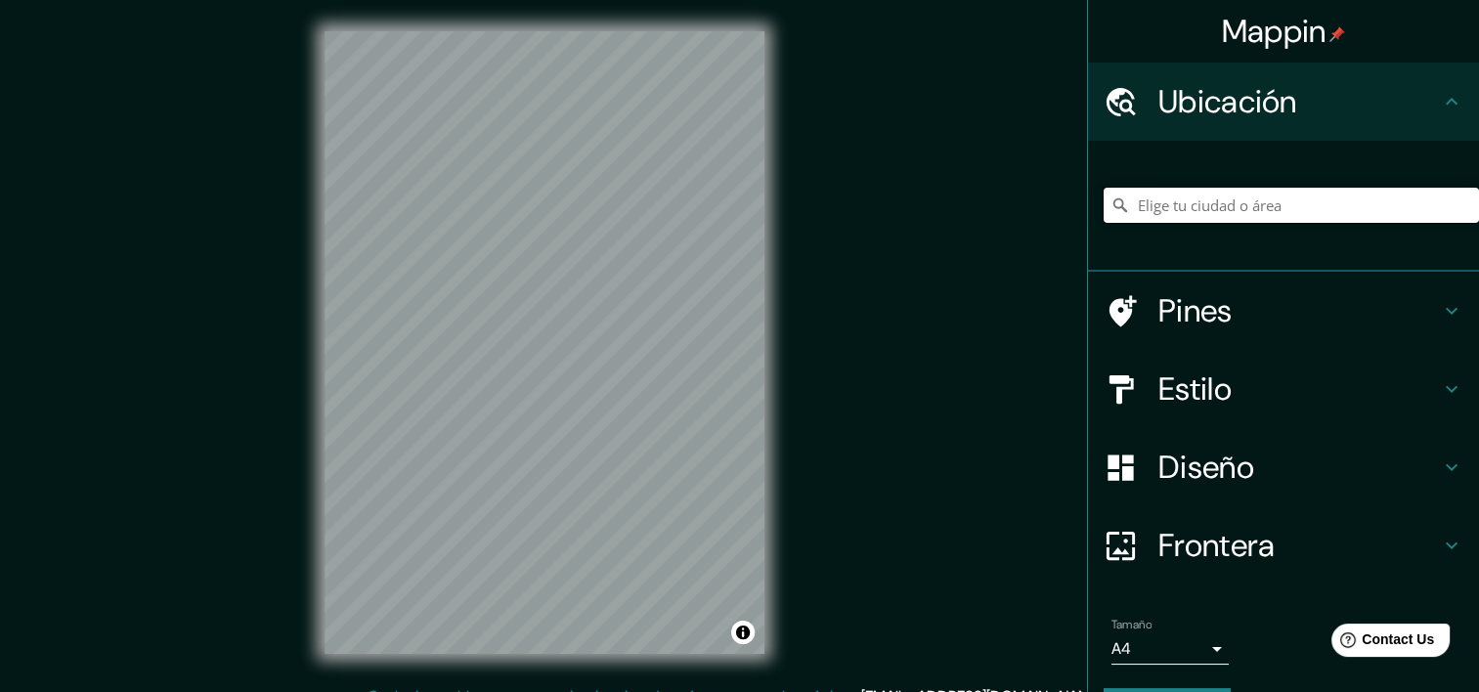
click at [1173, 208] on input "Elige tu ciudad o área" at bounding box center [1291, 205] width 375 height 35
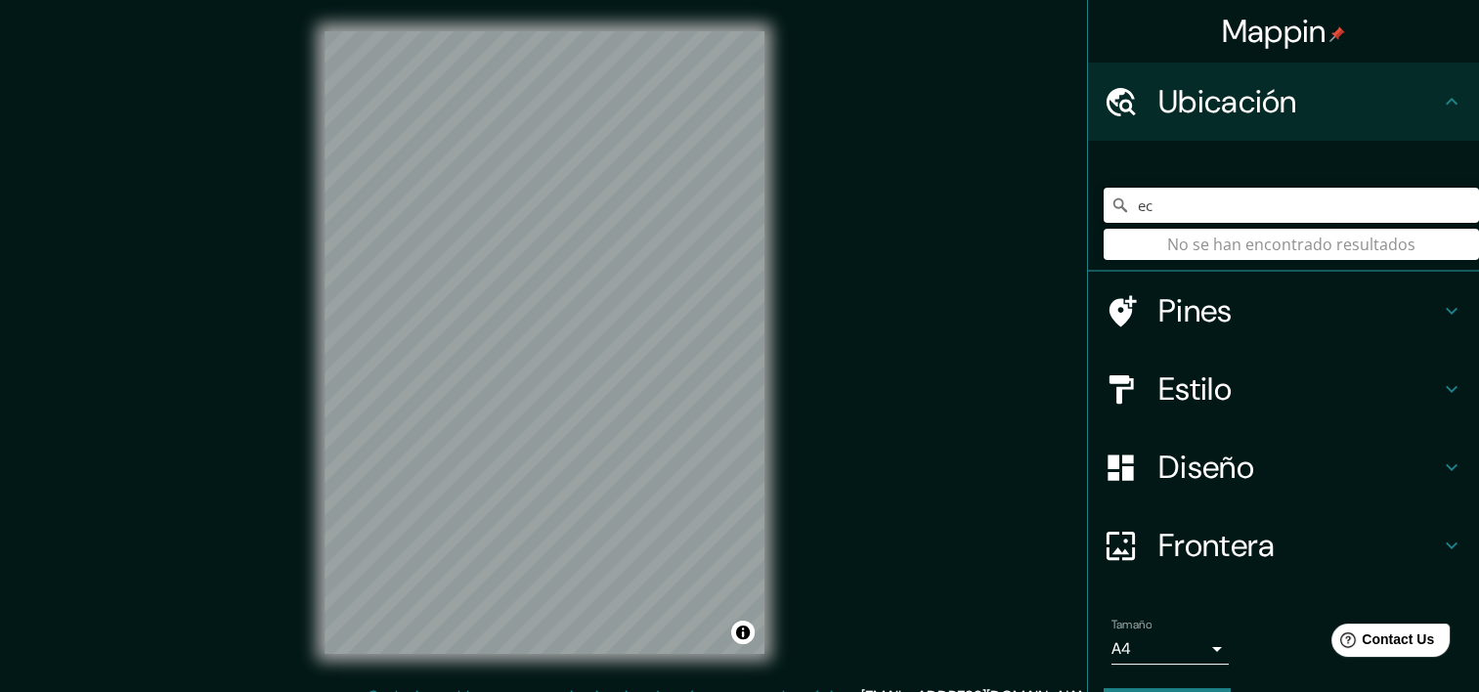
type input "e"
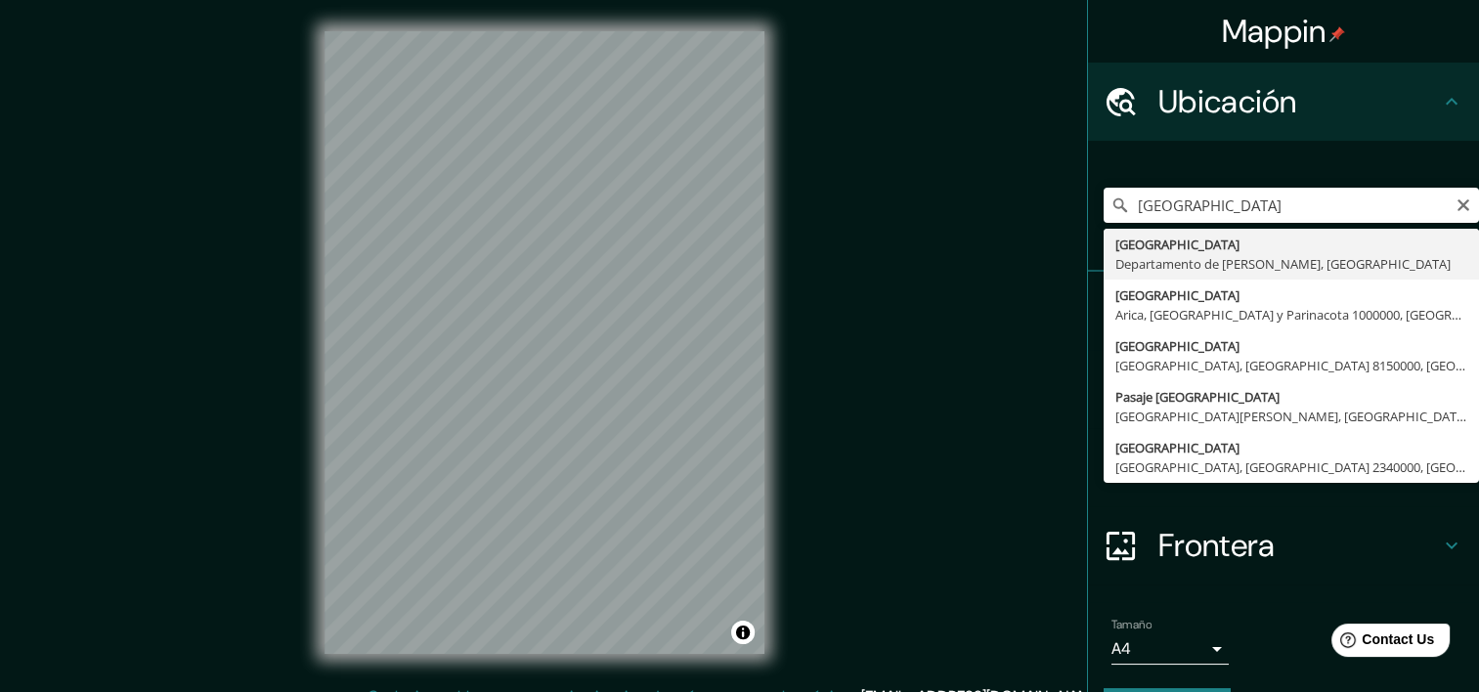
type input "Tegucigalpa, Departamento de Francisco Morazán, Honduras"
